Goal: Book appointment/travel/reservation

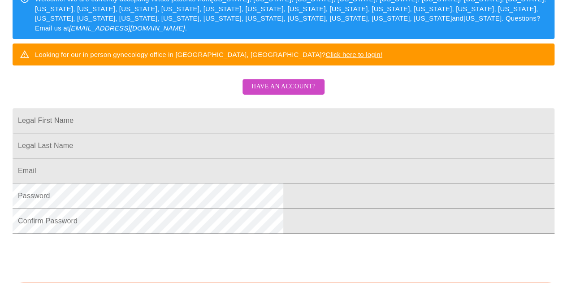
scroll to position [169, 0]
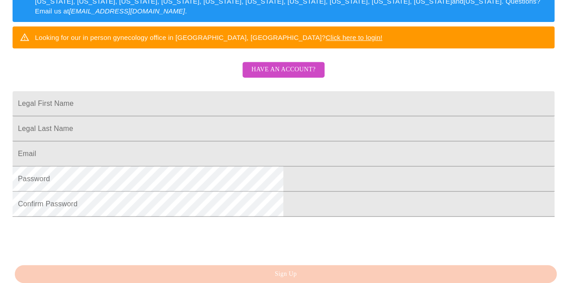
click at [284, 75] on span "Have an account?" at bounding box center [283, 69] width 64 height 11
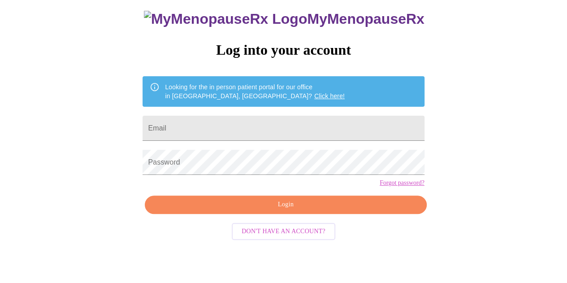
scroll to position [40, 0]
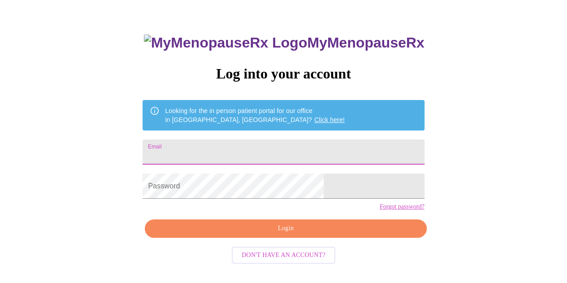
click at [315, 149] on input "Email" at bounding box center [282, 151] width 281 height 25
type input "[EMAIL_ADDRESS][DOMAIN_NAME]"
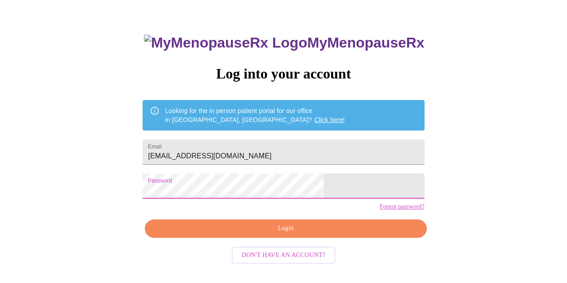
click at [286, 234] on span "Login" at bounding box center [285, 228] width 261 height 11
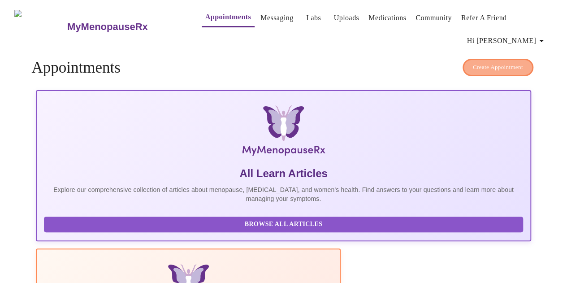
click at [512, 62] on span "Create Appointment" at bounding box center [498, 67] width 50 height 10
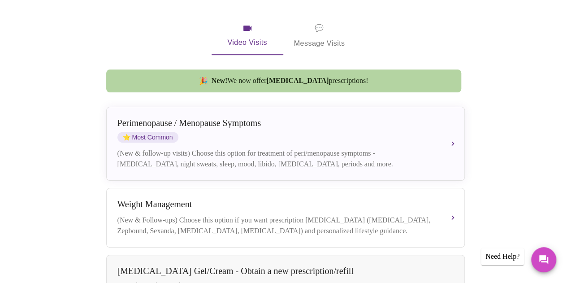
scroll to position [181, 0]
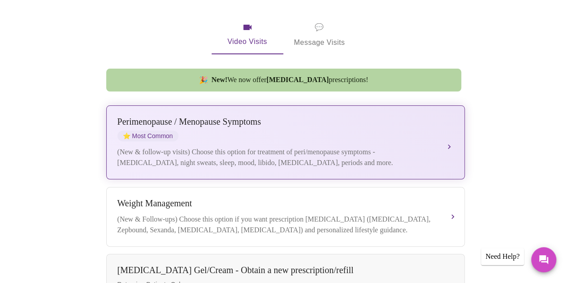
click at [433, 147] on div "(New & follow-up visits) Choose this option for treatment of peri/menopause sym…" at bounding box center [276, 158] width 318 height 22
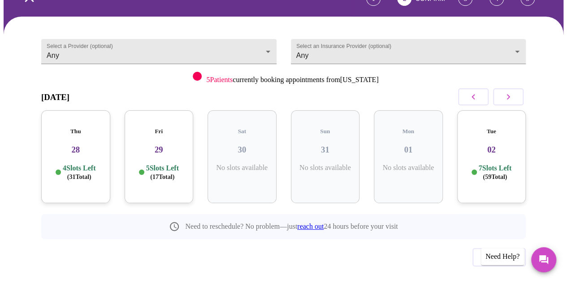
click at [86, 164] on p "4 Slots Left ( 31 Total)" at bounding box center [79, 172] width 33 height 17
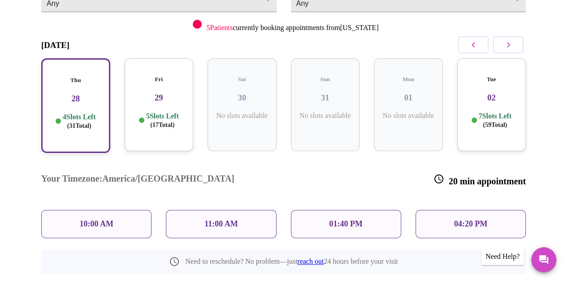
scroll to position [122, 0]
click at [162, 92] on h3 "29" at bounding box center [159, 97] width 55 height 10
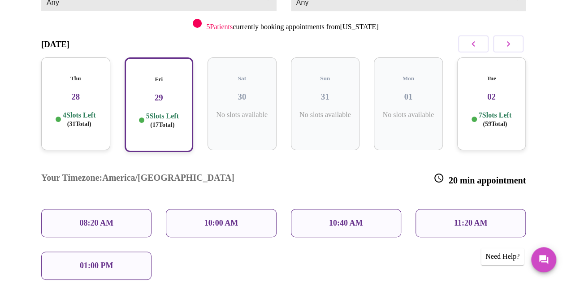
click at [220, 218] on p "10:00 AM" at bounding box center [221, 222] width 34 height 9
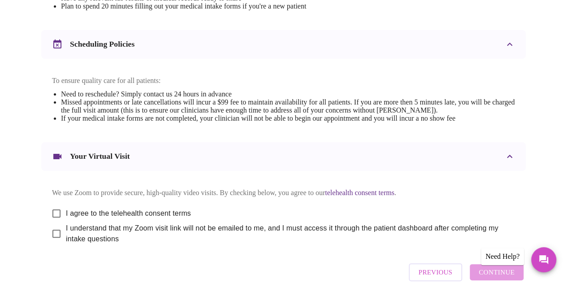
scroll to position [369, 0]
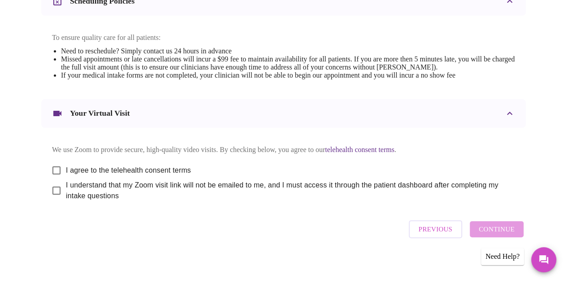
click at [54, 164] on input "I agree to the telehealth consent terms" at bounding box center [56, 170] width 19 height 19
checkbox input "true"
click at [54, 185] on input "I understand that my Zoom visit link will not be emailed to me, and I must acce…" at bounding box center [56, 190] width 19 height 19
checkbox input "true"
click at [482, 231] on button "Continue" at bounding box center [497, 229] width 54 height 16
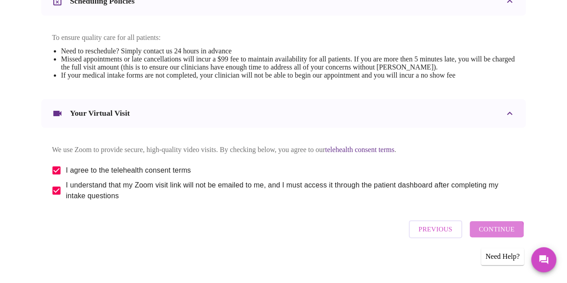
scroll to position [99, 0]
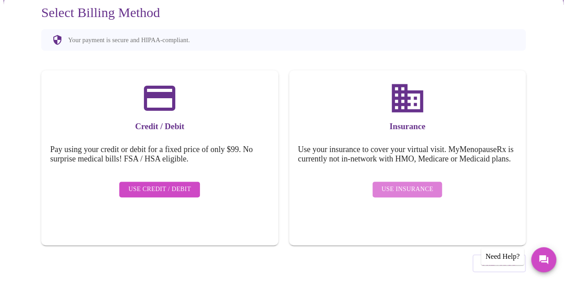
click at [426, 184] on span "Use Insurance" at bounding box center [407, 189] width 52 height 11
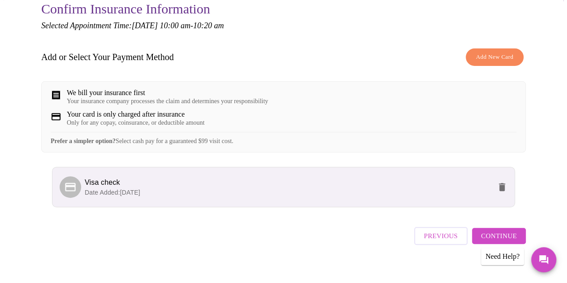
scroll to position [106, 0]
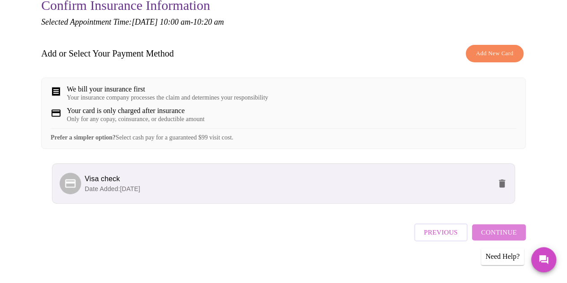
click at [505, 226] on span "Continue" at bounding box center [499, 232] width 36 height 12
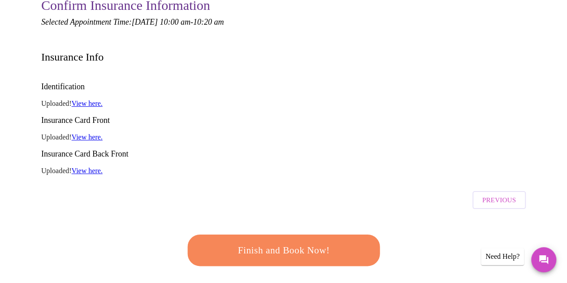
click at [93, 99] on link "View here." at bounding box center [87, 103] width 31 height 8
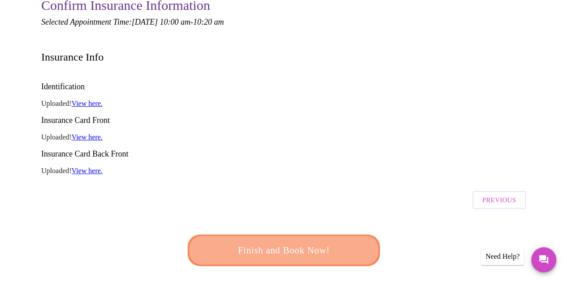
click at [316, 242] on span "Finish and Book Now!" at bounding box center [284, 250] width 166 height 17
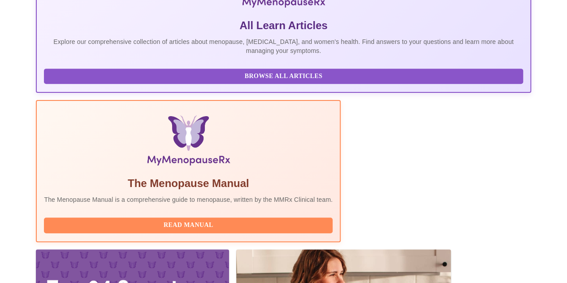
scroll to position [207, 0]
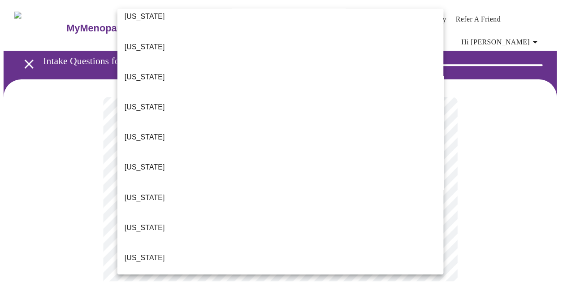
scroll to position [168, 0]
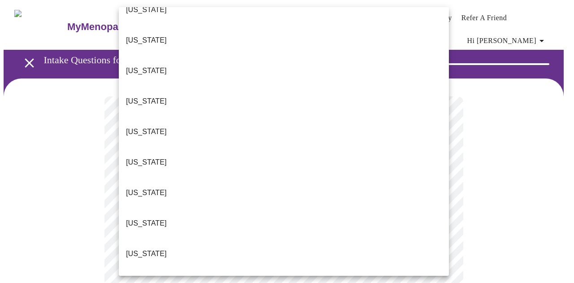
click at [127, 218] on p "[US_STATE]" at bounding box center [146, 223] width 41 height 11
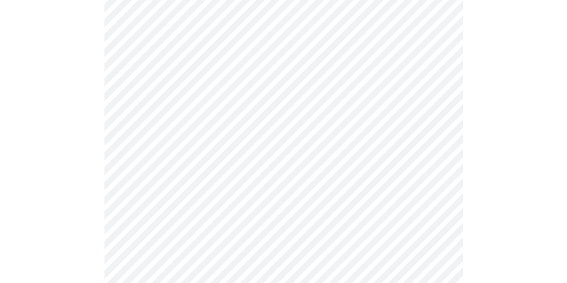
scroll to position [152, 0]
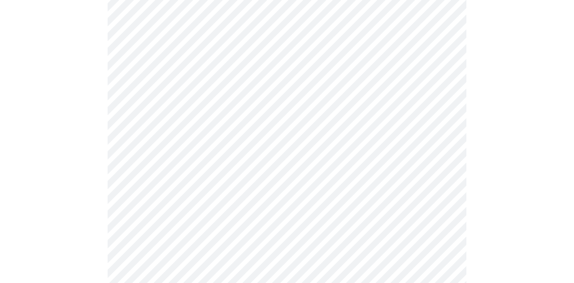
click at [441, 108] on body "MyMenopauseRx Appointments Messaging Labs Uploads Medications Community Refer a…" at bounding box center [287, 266] width 566 height 830
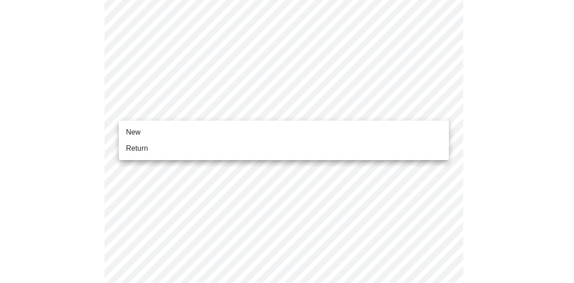
click at [419, 129] on li "New" at bounding box center [284, 132] width 330 height 16
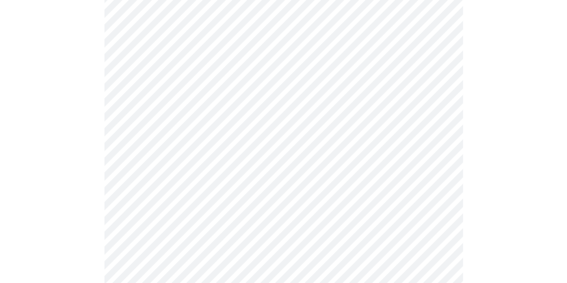
scroll to position [472, 0]
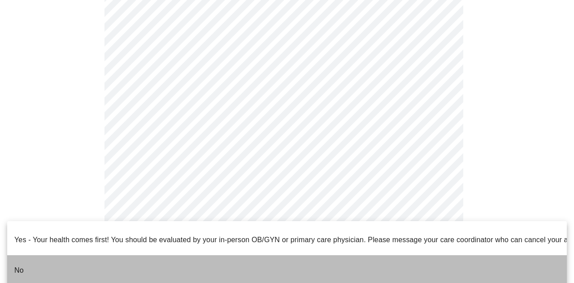
click at [338, 255] on li "No" at bounding box center [286, 270] width 559 height 30
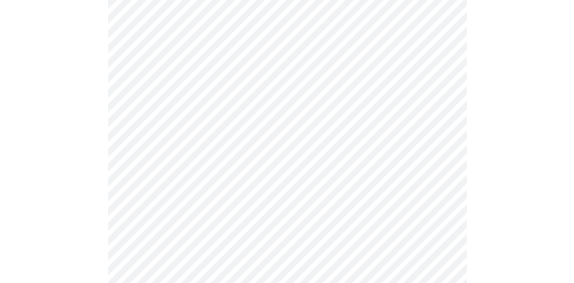
scroll to position [0, 0]
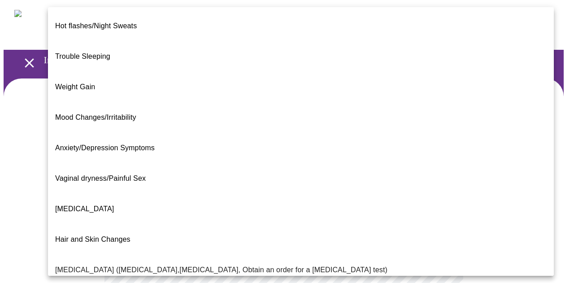
click at [432, 187] on body "MyMenopauseRx Appointments Messaging Labs Uploads Medications Community Refer a…" at bounding box center [287, 279] width 566 height 551
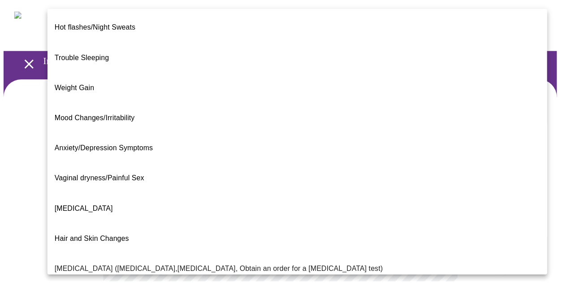
scroll to position [181, 0]
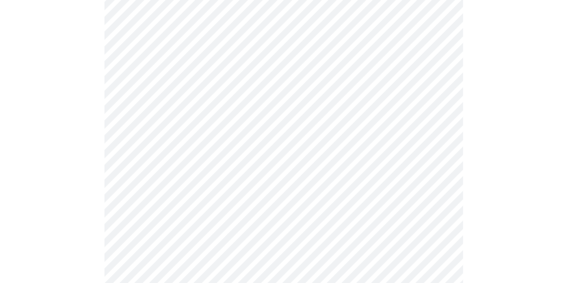
scroll to position [163, 0]
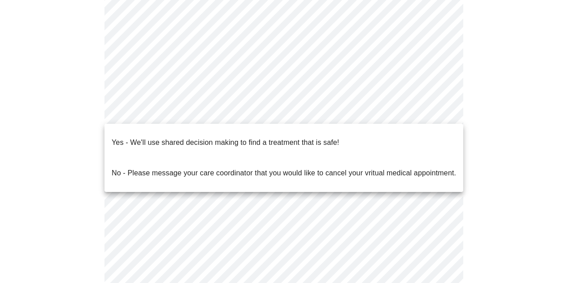
click at [434, 115] on body "MyMenopauseRx Appointments Messaging Labs Uploads Medications Community Refer a…" at bounding box center [287, 112] width 566 height 545
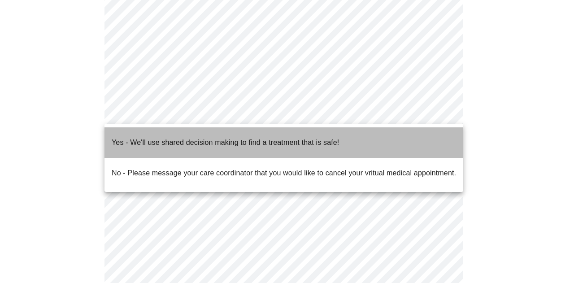
click at [427, 135] on li "Yes - We'll use shared decision making to find a treatment that is safe!" at bounding box center [283, 142] width 358 height 30
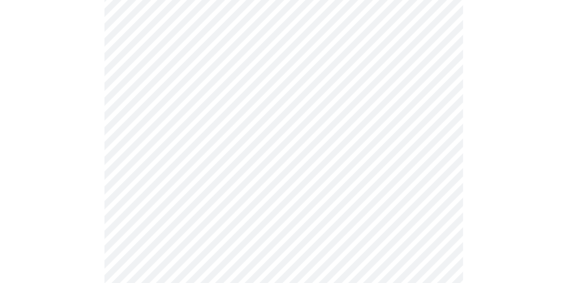
scroll to position [139, 0]
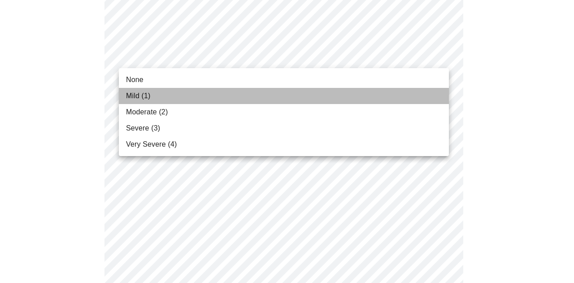
click at [380, 99] on li "Mild (1)" at bounding box center [284, 96] width 330 height 16
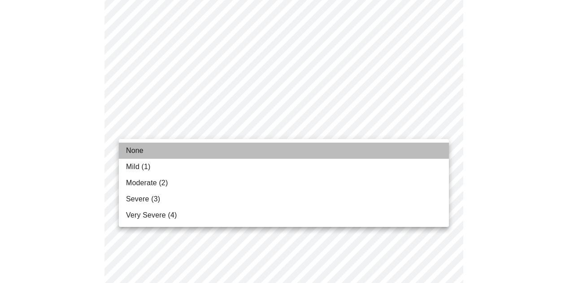
click at [382, 149] on li "None" at bounding box center [284, 150] width 330 height 16
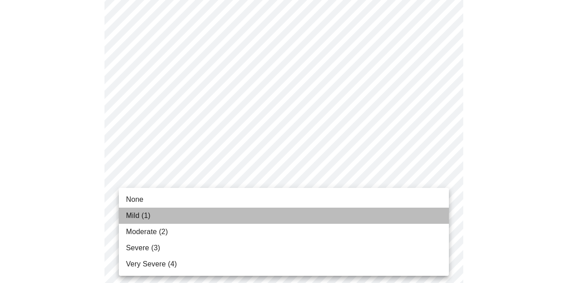
click at [385, 214] on li "Mild (1)" at bounding box center [284, 215] width 330 height 16
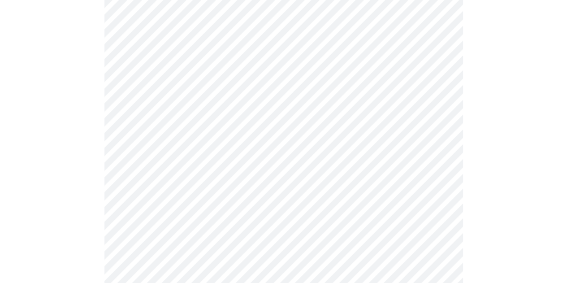
scroll to position [346, 0]
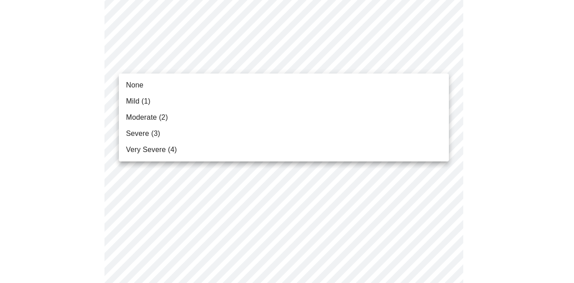
click at [436, 59] on body "MyMenopauseRx Appointments Messaging Labs Uploads Medications Community Refer a…" at bounding box center [287, 240] width 566 height 1167
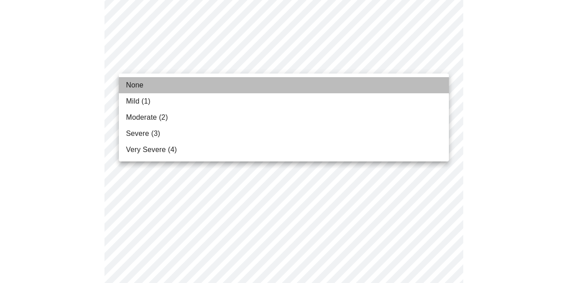
click at [425, 84] on li "None" at bounding box center [284, 85] width 330 height 16
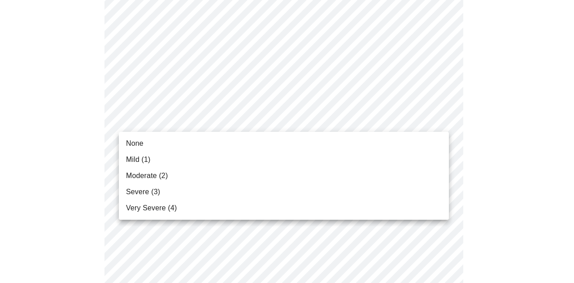
click at [435, 118] on body "MyMenopauseRx Appointments Messaging Labs Uploads Medications Community Refer a…" at bounding box center [287, 234] width 566 height 1154
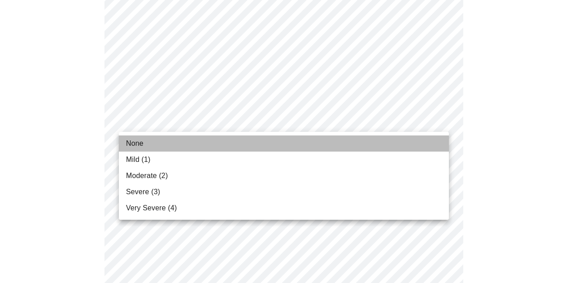
click at [426, 142] on li "None" at bounding box center [284, 143] width 330 height 16
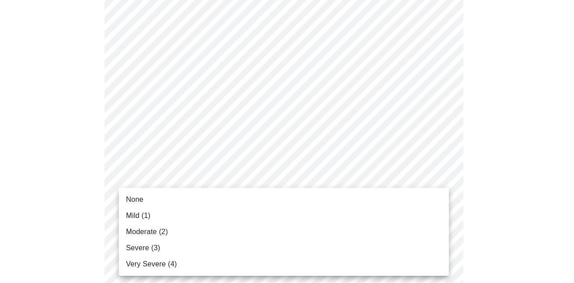
click at [444, 181] on body "MyMenopauseRx Appointments Messaging Labs Uploads Medications Community Refer a…" at bounding box center [287, 228] width 566 height 1142
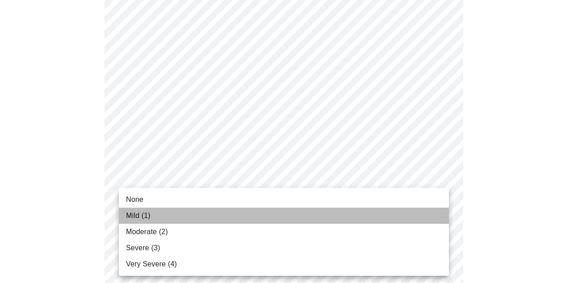
click at [410, 210] on li "Mild (1)" at bounding box center [284, 215] width 330 height 16
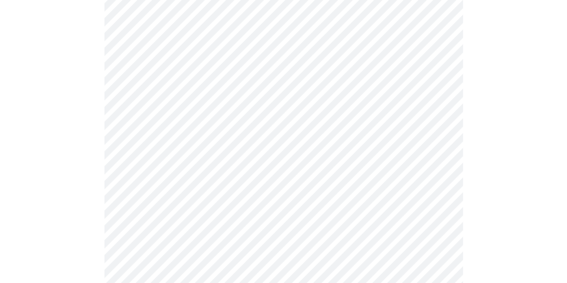
scroll to position [528, 0]
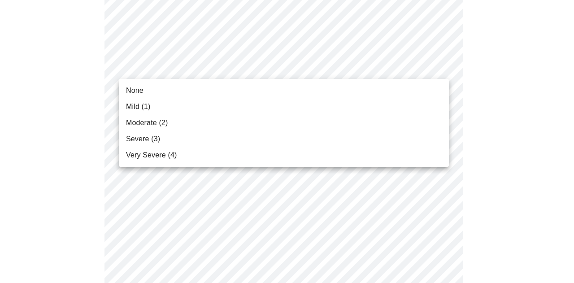
click at [443, 68] on body "MyMenopauseRx Appointments Messaging Labs Uploads Medications Community Refer a…" at bounding box center [287, 39] width 566 height 1129
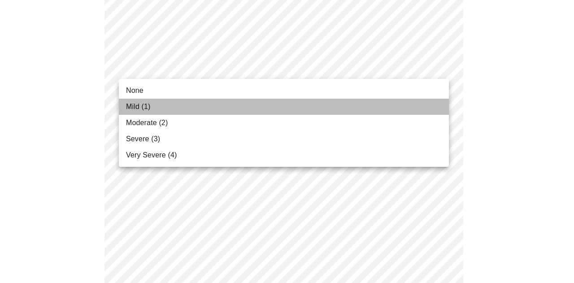
click at [420, 104] on li "Mild (1)" at bounding box center [284, 107] width 330 height 16
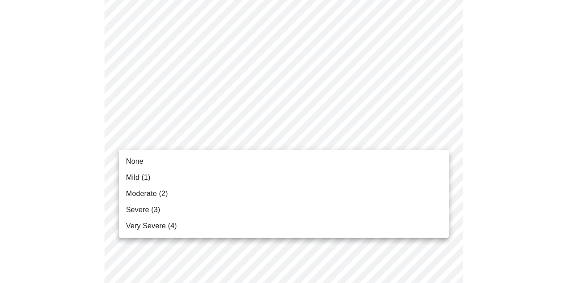
click at [410, 144] on body "MyMenopauseRx Appointments Messaging Labs Uploads Medications Community Refer a…" at bounding box center [287, 33] width 566 height 1117
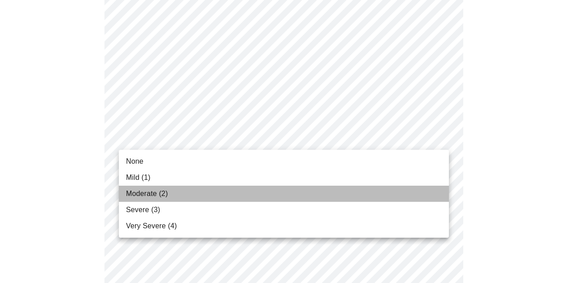
click at [399, 192] on li "Moderate (2)" at bounding box center [284, 194] width 330 height 16
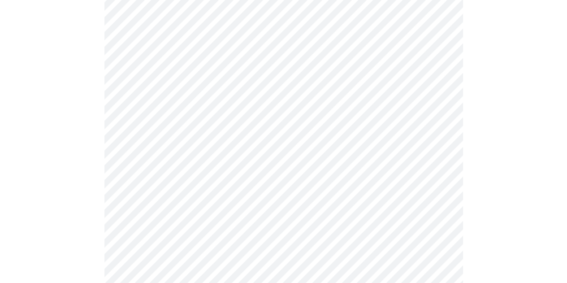
scroll to position [669, 0]
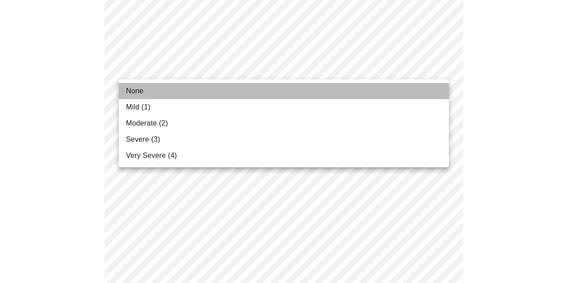
click at [429, 95] on li "None" at bounding box center [284, 91] width 330 height 16
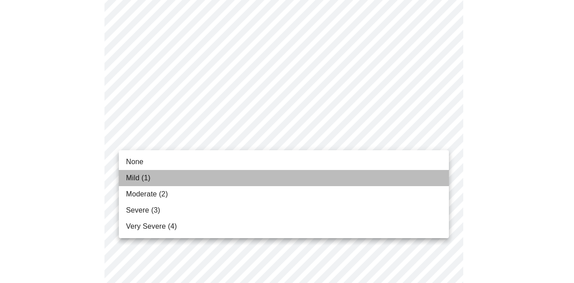
click at [412, 180] on li "Mild (1)" at bounding box center [284, 178] width 330 height 16
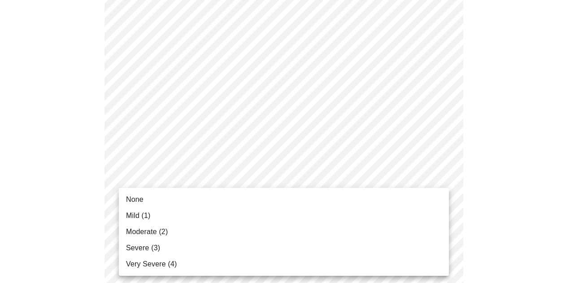
click at [405, 214] on li "Mild (1)" at bounding box center [284, 215] width 330 height 16
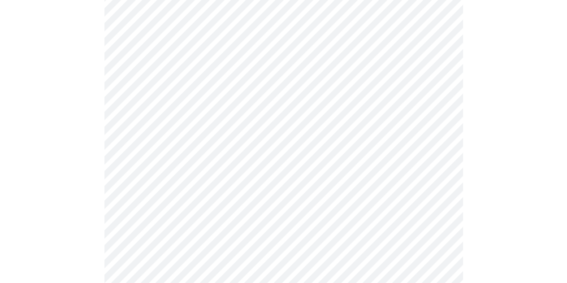
scroll to position [577, 0]
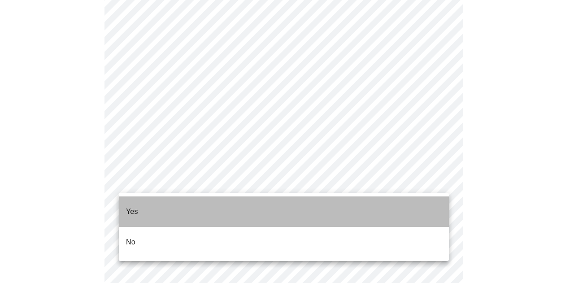
click at [416, 201] on li "Yes" at bounding box center [284, 211] width 330 height 30
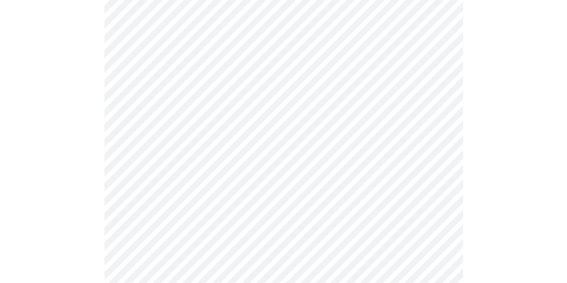
scroll to position [442, 0]
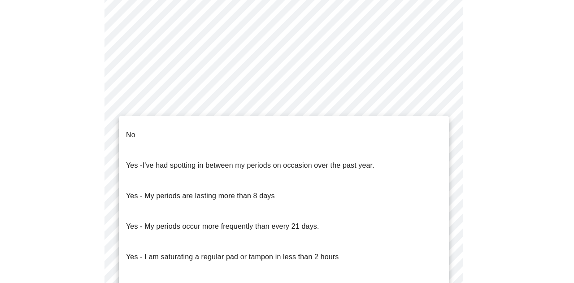
click at [442, 106] on body "MyMenopauseRx Appointments Messaging Labs Uploads Medications Community Refer a…" at bounding box center [287, 7] width 566 height 891
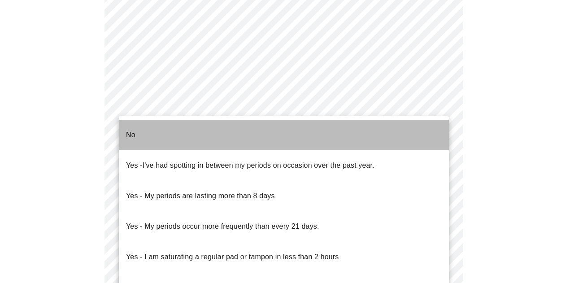
click at [425, 125] on li "No" at bounding box center [284, 135] width 330 height 30
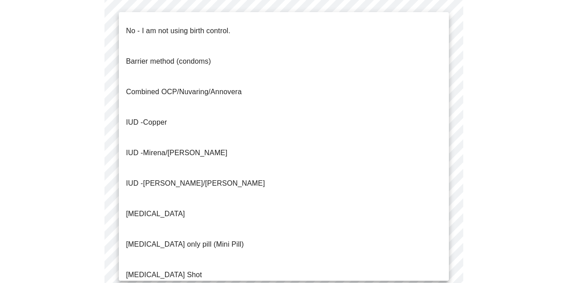
click at [438, 170] on body "MyMenopauseRx Appointments Messaging Labs Uploads Medications Community Refer a…" at bounding box center [287, 4] width 566 height 885
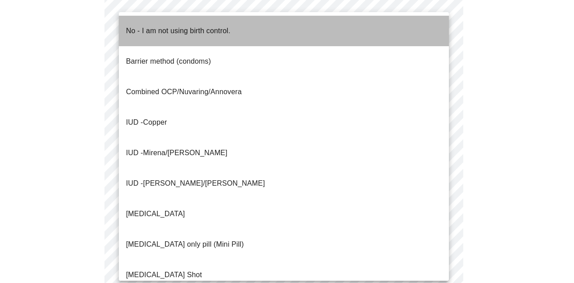
click at [417, 30] on li "No - I am not using birth control." at bounding box center [284, 31] width 330 height 30
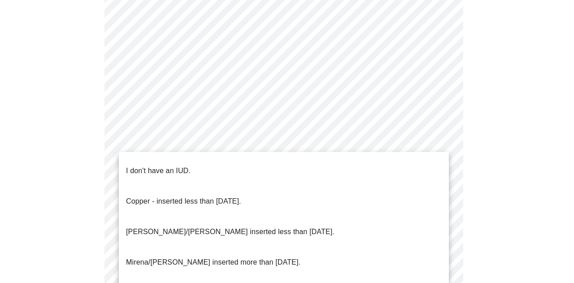
click at [440, 235] on body "MyMenopauseRx Appointments Messaging Labs Uploads Medications Community Refer a…" at bounding box center [287, 2] width 566 height 880
click at [430, 163] on li "I don't have an IUD." at bounding box center [284, 170] width 330 height 30
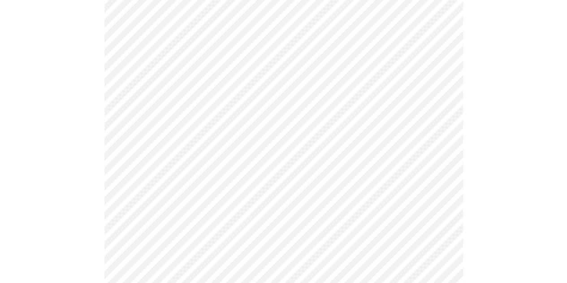
scroll to position [108, 0]
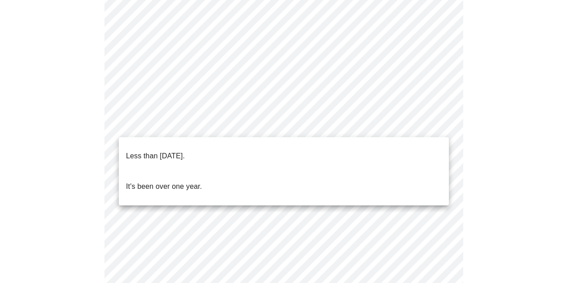
click at [377, 127] on body "MyMenopauseRx Appointments Messaging Labs Uploads Medications Community Refer a…" at bounding box center [287, 265] width 566 height 738
click at [376, 149] on li "Less than [DATE]." at bounding box center [284, 156] width 330 height 30
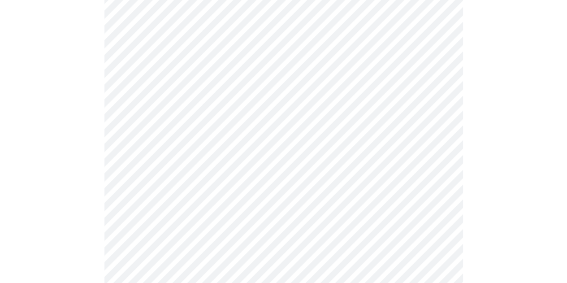
scroll to position [208, 0]
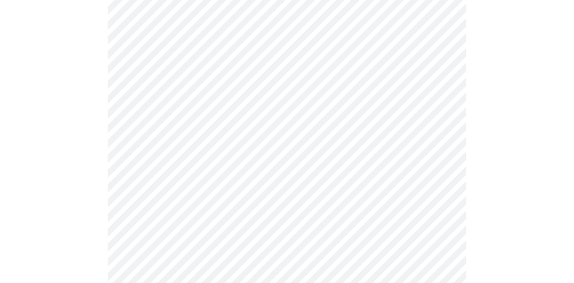
click at [411, 103] on body "MyMenopauseRx Appointments Messaging Labs Uploads Medications Community Refer a…" at bounding box center [287, 162] width 566 height 733
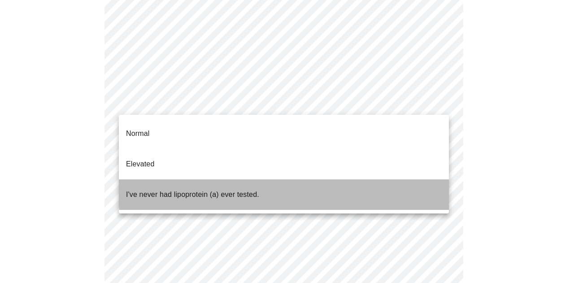
click at [406, 179] on li "I've never had lipoprotein (a) ever tested." at bounding box center [284, 194] width 330 height 30
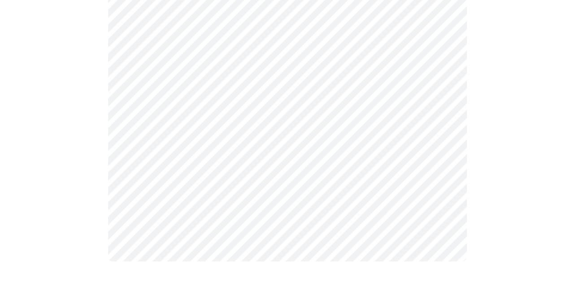
scroll to position [0, 0]
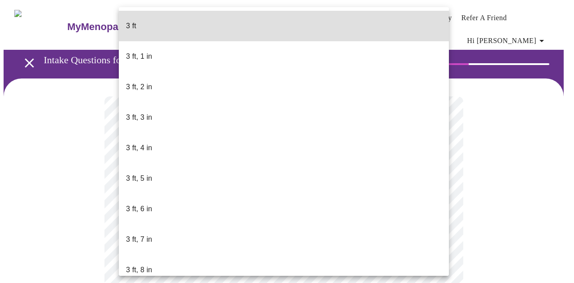
click at [360, 260] on body "MyMenopauseRx Appointments Messaging Labs Uploads Medications Community Refer a…" at bounding box center [287, 249] width 566 height 491
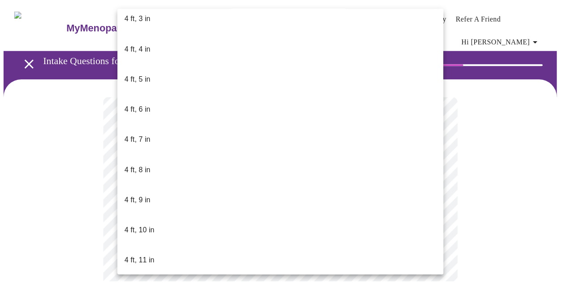
scroll to position [466, 0]
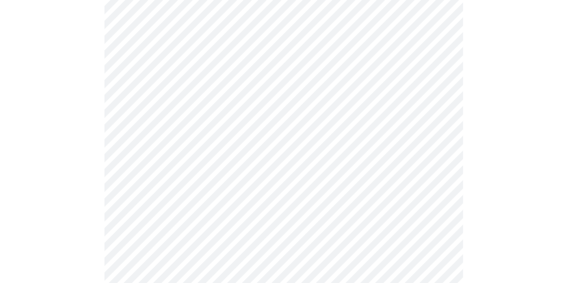
scroll to position [2345, 0]
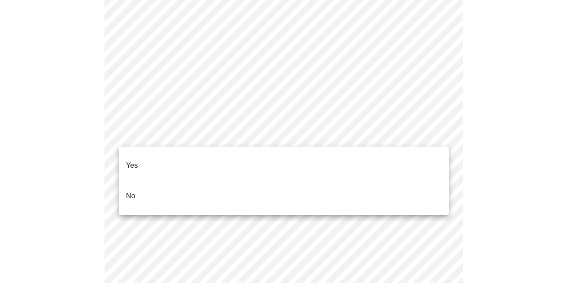
click at [408, 159] on li "Yes" at bounding box center [284, 165] width 330 height 30
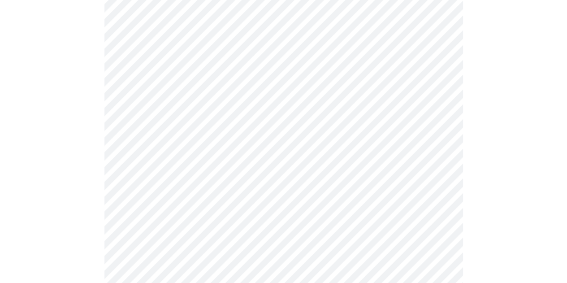
scroll to position [574, 0]
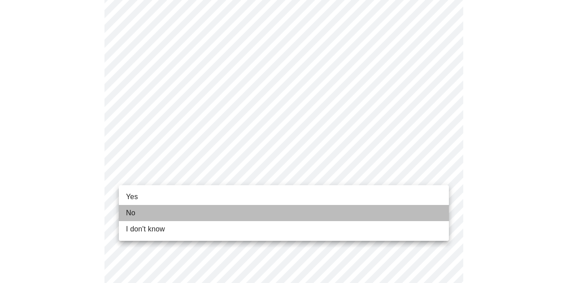
click at [425, 214] on li "No" at bounding box center [284, 213] width 330 height 16
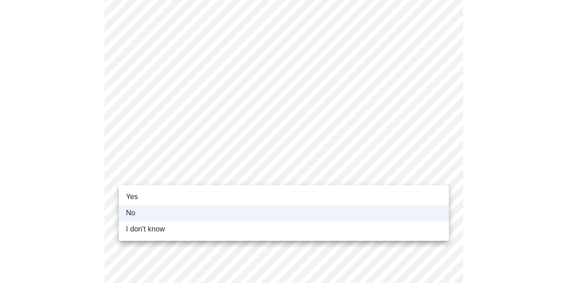
click at [410, 226] on li "I don't know" at bounding box center [284, 229] width 330 height 16
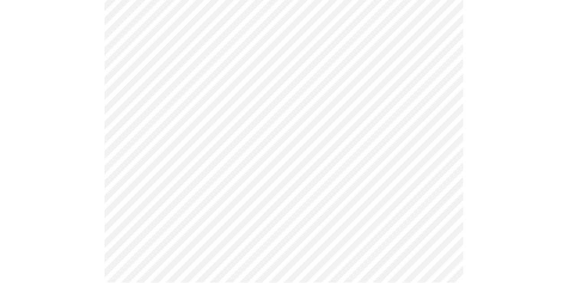
scroll to position [0, 0]
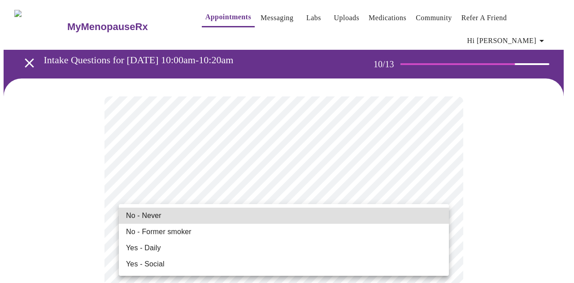
click at [381, 219] on li "No - Never" at bounding box center [284, 215] width 330 height 16
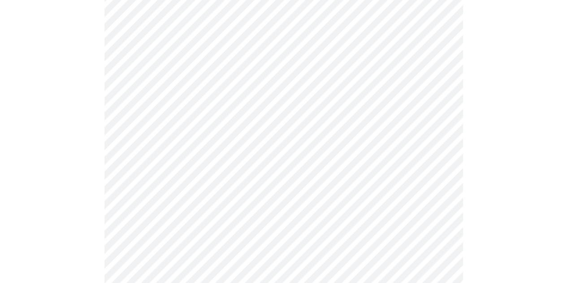
scroll to position [729, 0]
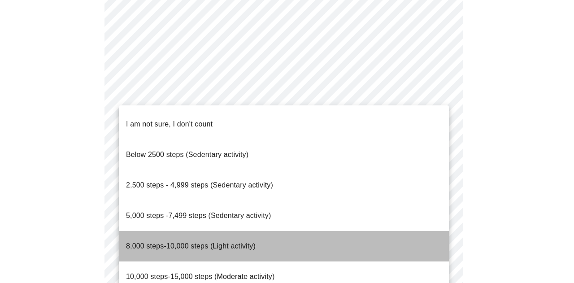
click at [413, 231] on li "8,000 steps-10,000 steps (Light activity)" at bounding box center [284, 246] width 330 height 30
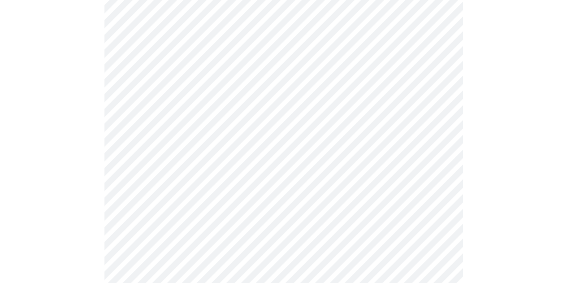
scroll to position [850, 0]
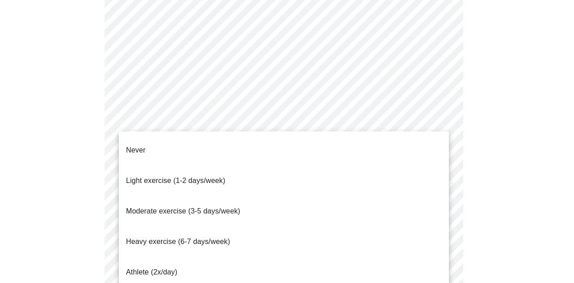
click at [403, 196] on li "Moderate exercise (3-5 days/week)" at bounding box center [284, 211] width 330 height 30
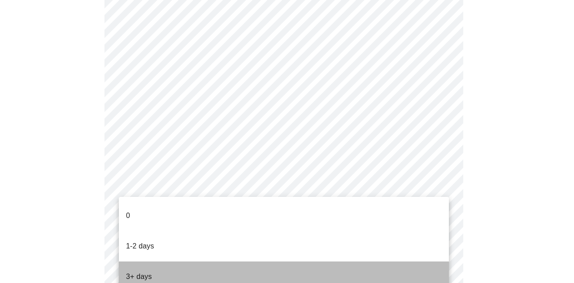
click at [358, 261] on li "3+ days" at bounding box center [284, 276] width 330 height 30
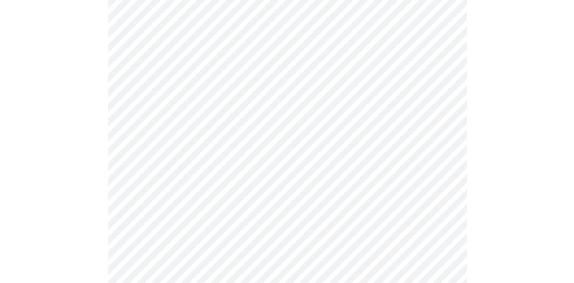
scroll to position [0, 0]
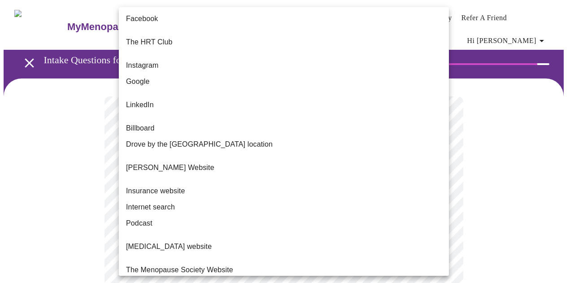
click at [412, 192] on body "MyMenopauseRx Appointments Messaging Labs Uploads Medications Community Refer a…" at bounding box center [287, 159] width 566 height 310
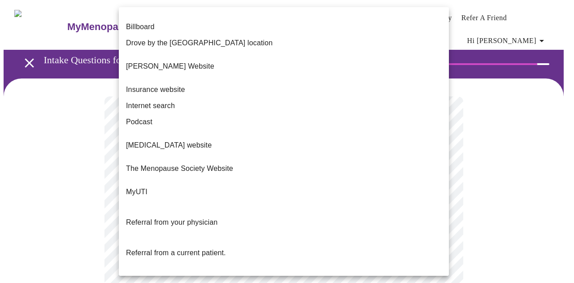
scroll to position [109, 0]
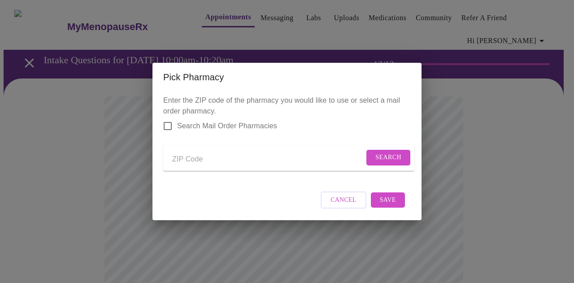
click at [258, 157] on input "Send a message to your care team" at bounding box center [268, 159] width 192 height 14
type input "60134"
click at [380, 152] on span "Search" at bounding box center [388, 157] width 26 height 11
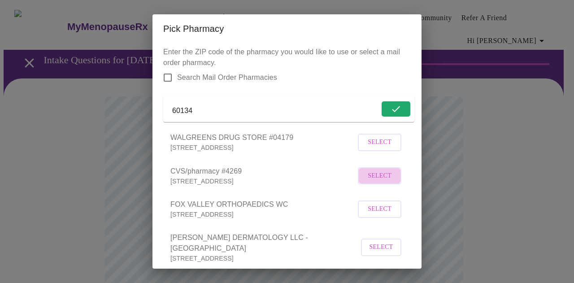
click at [369, 181] on span "Select" at bounding box center [379, 175] width 24 height 11
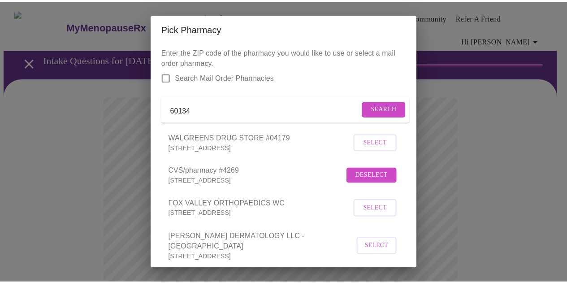
scroll to position [48, 0]
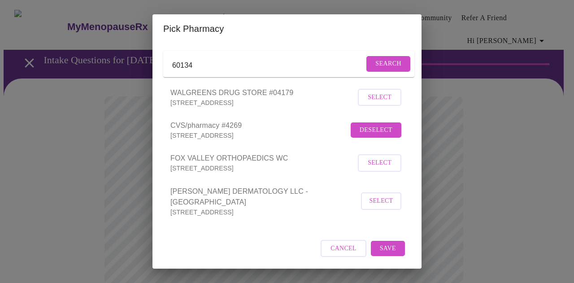
click at [393, 249] on button "Save" at bounding box center [388, 249] width 34 height 16
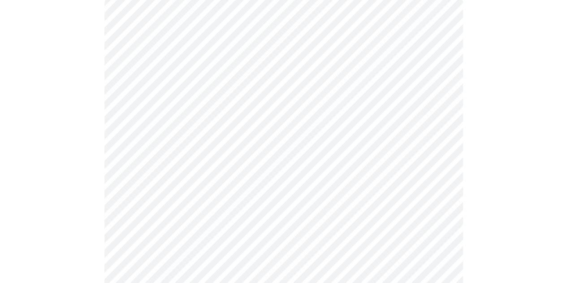
scroll to position [99, 0]
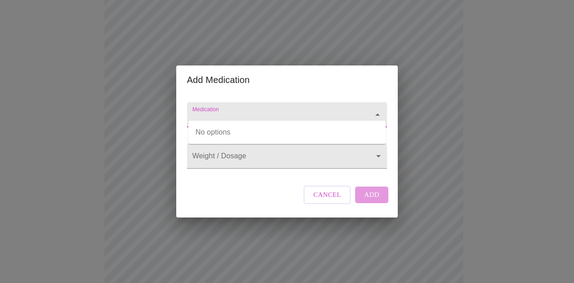
click at [277, 111] on input "Medication" at bounding box center [273, 119] width 167 height 17
type input "estradial"
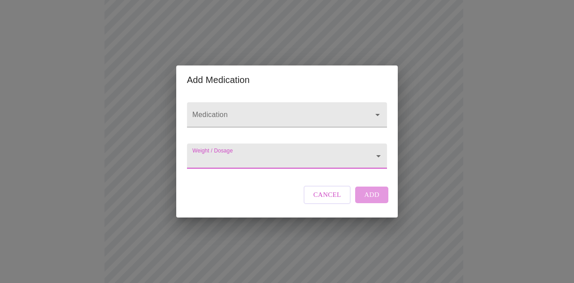
click at [330, 155] on body "MyMenopauseRx Appointments Messaging Labs Uploads Medications Community Refer a…" at bounding box center [287, 247] width 566 height 686
click at [330, 160] on div at bounding box center [287, 141] width 574 height 283
click at [320, 111] on input "Medication" at bounding box center [273, 119] width 167 height 17
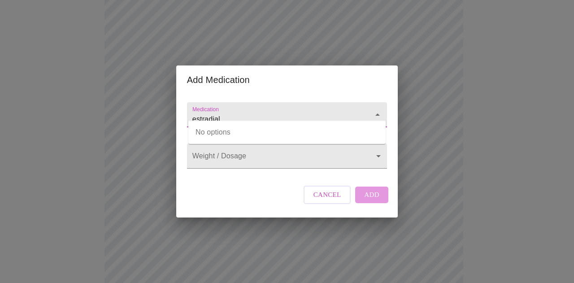
type input "estradial"
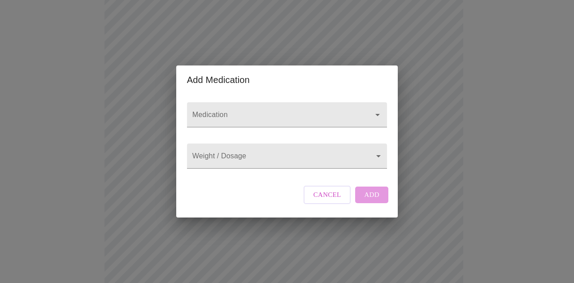
click at [265, 217] on div "Medication Weight / Dosage ​ Cancel Add" at bounding box center [286, 155] width 207 height 123
click at [367, 204] on div "Cancel Add" at bounding box center [345, 194] width 89 height 27
click at [318, 200] on span "Cancel" at bounding box center [327, 195] width 28 height 12
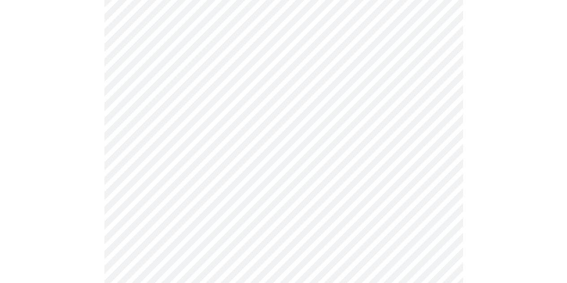
scroll to position [229, 0]
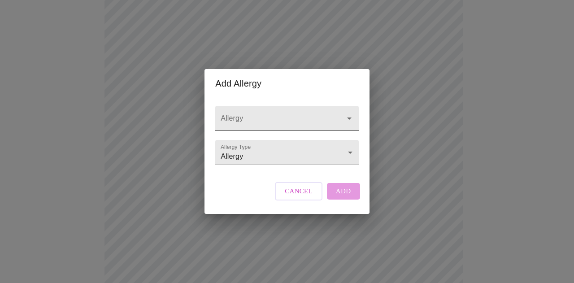
click at [288, 115] on input "Allergy" at bounding box center [274, 122] width 110 height 17
click at [287, 114] on input "Allergy" at bounding box center [274, 122] width 110 height 17
click at [293, 197] on span "Cancel" at bounding box center [299, 191] width 28 height 12
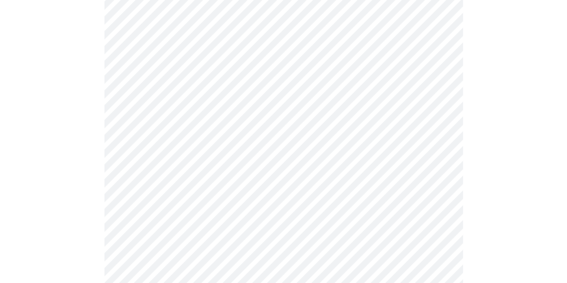
scroll to position [367, 0]
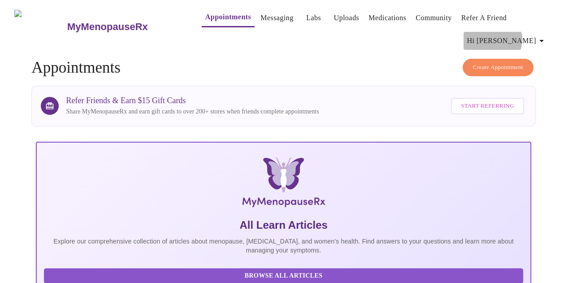
click at [538, 35] on span "Hi [PERSON_NAME]" at bounding box center [507, 41] width 80 height 13
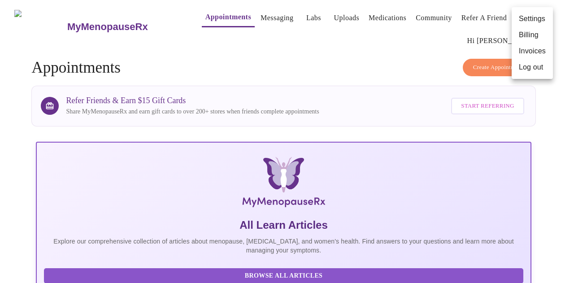
click at [537, 68] on li "Log out" at bounding box center [531, 67] width 41 height 16
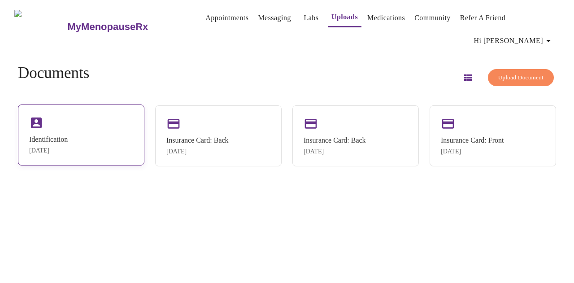
click at [110, 125] on div "Identification [DATE]" at bounding box center [81, 134] width 126 height 61
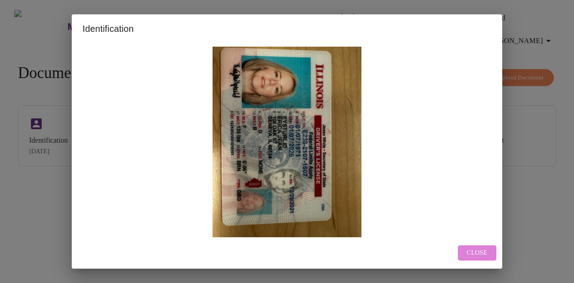
click at [467, 253] on span "Close" at bounding box center [476, 252] width 21 height 11
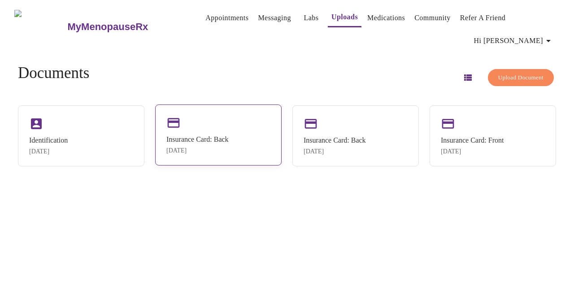
click at [229, 147] on div "Aug 27, 2025" at bounding box center [197, 150] width 62 height 7
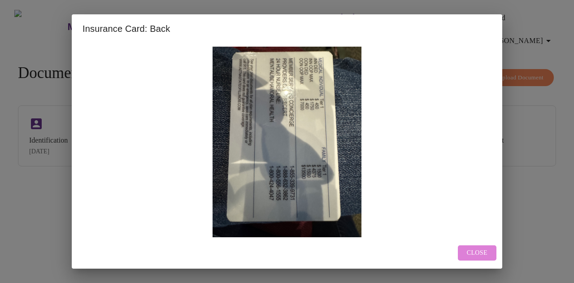
click at [481, 255] on span "Close" at bounding box center [476, 252] width 21 height 11
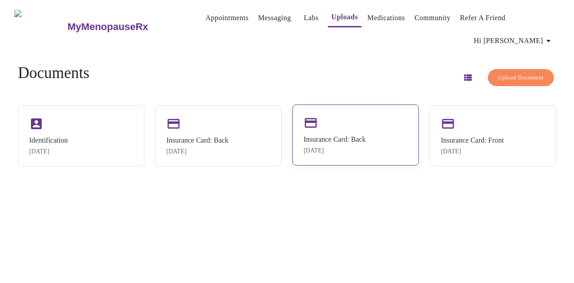
click at [353, 147] on div "Aug 27, 2025" at bounding box center [334, 150] width 62 height 7
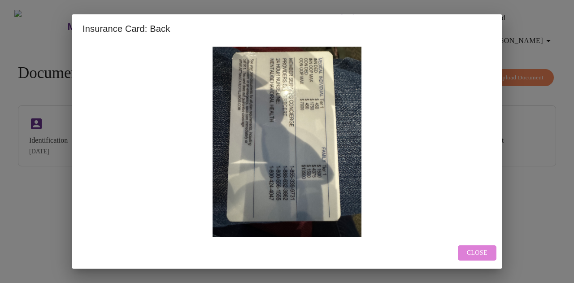
click at [480, 249] on span "Close" at bounding box center [476, 252] width 21 height 11
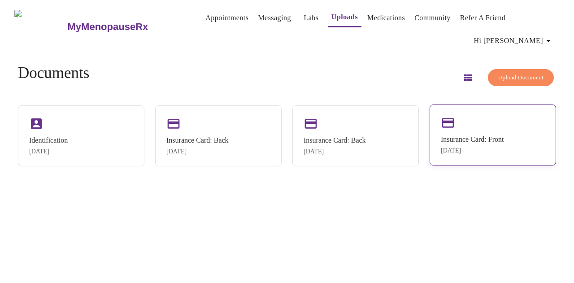
click at [492, 135] on div "Insurance Card: Front" at bounding box center [471, 139] width 63 height 8
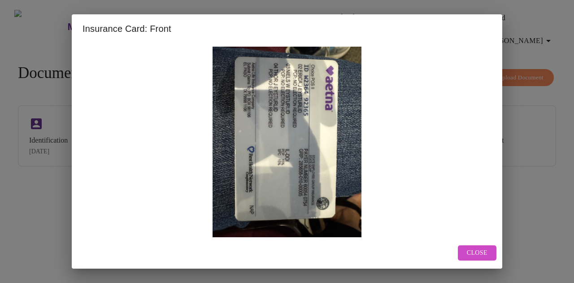
click at [470, 256] on span "Close" at bounding box center [476, 252] width 21 height 11
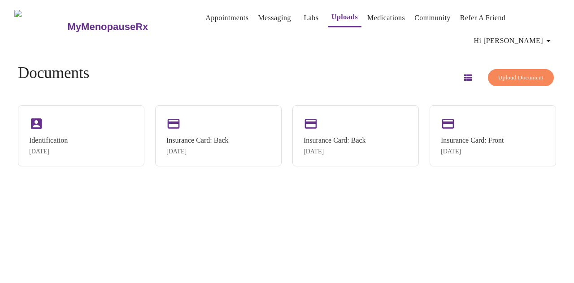
drag, startPoint x: 329, startPoint y: 121, endPoint x: 295, endPoint y: 196, distance: 82.4
click at [295, 196] on div "MyMenopauseRx Appointments Messaging Labs Uploads Medications Community Refer a…" at bounding box center [287, 145] width 566 height 283
click at [306, 119] on div "Insurance Card: Back Aug 27, 2025" at bounding box center [355, 134] width 126 height 61
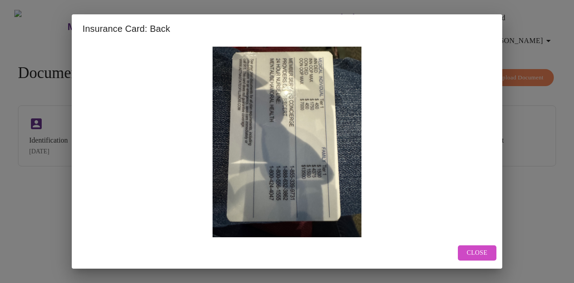
click at [472, 249] on span "Close" at bounding box center [476, 252] width 21 height 11
